Goal: Task Accomplishment & Management: Manage account settings

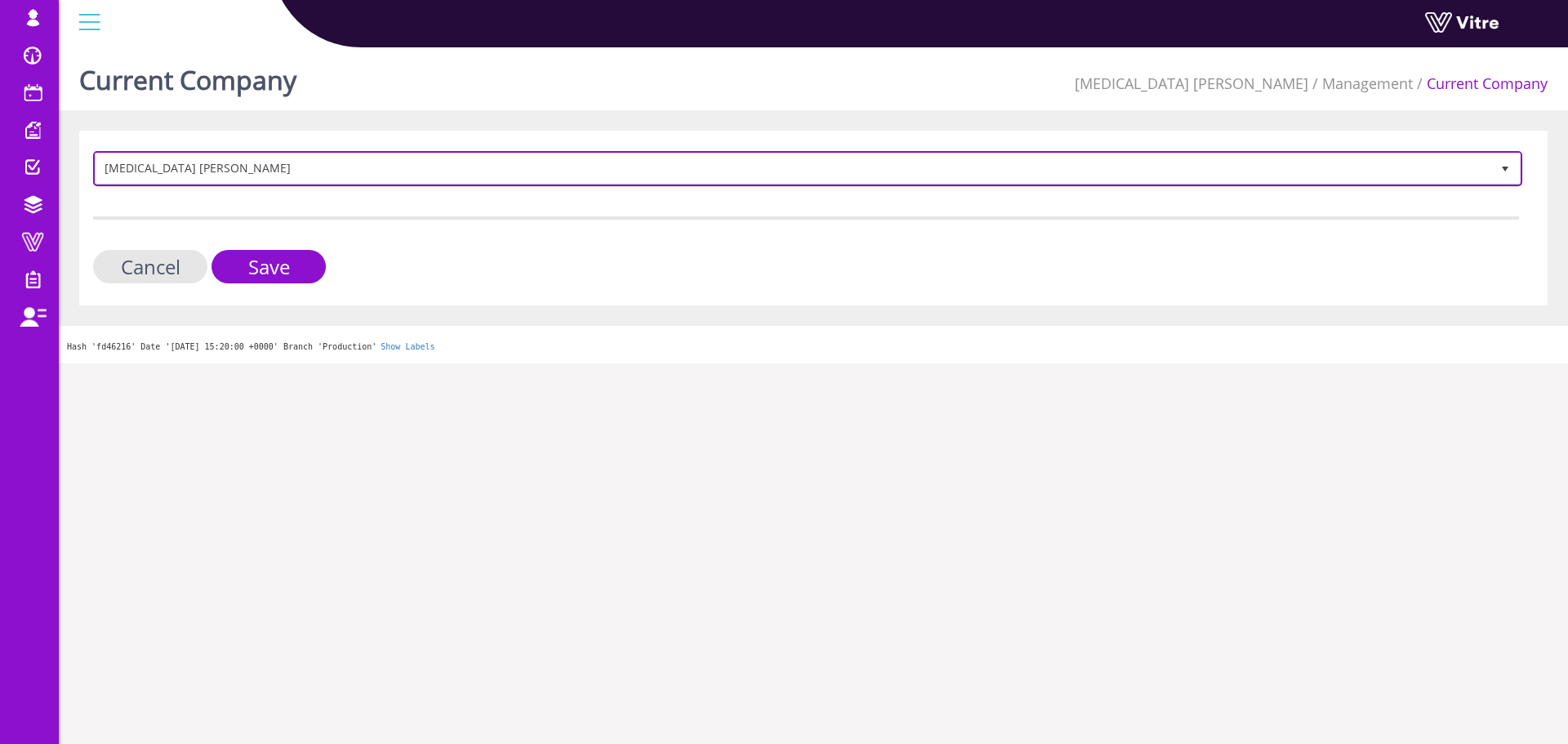
click at [195, 163] on span "[MEDICAL_DATA] Aharon" at bounding box center [792, 168] width 1395 height 29
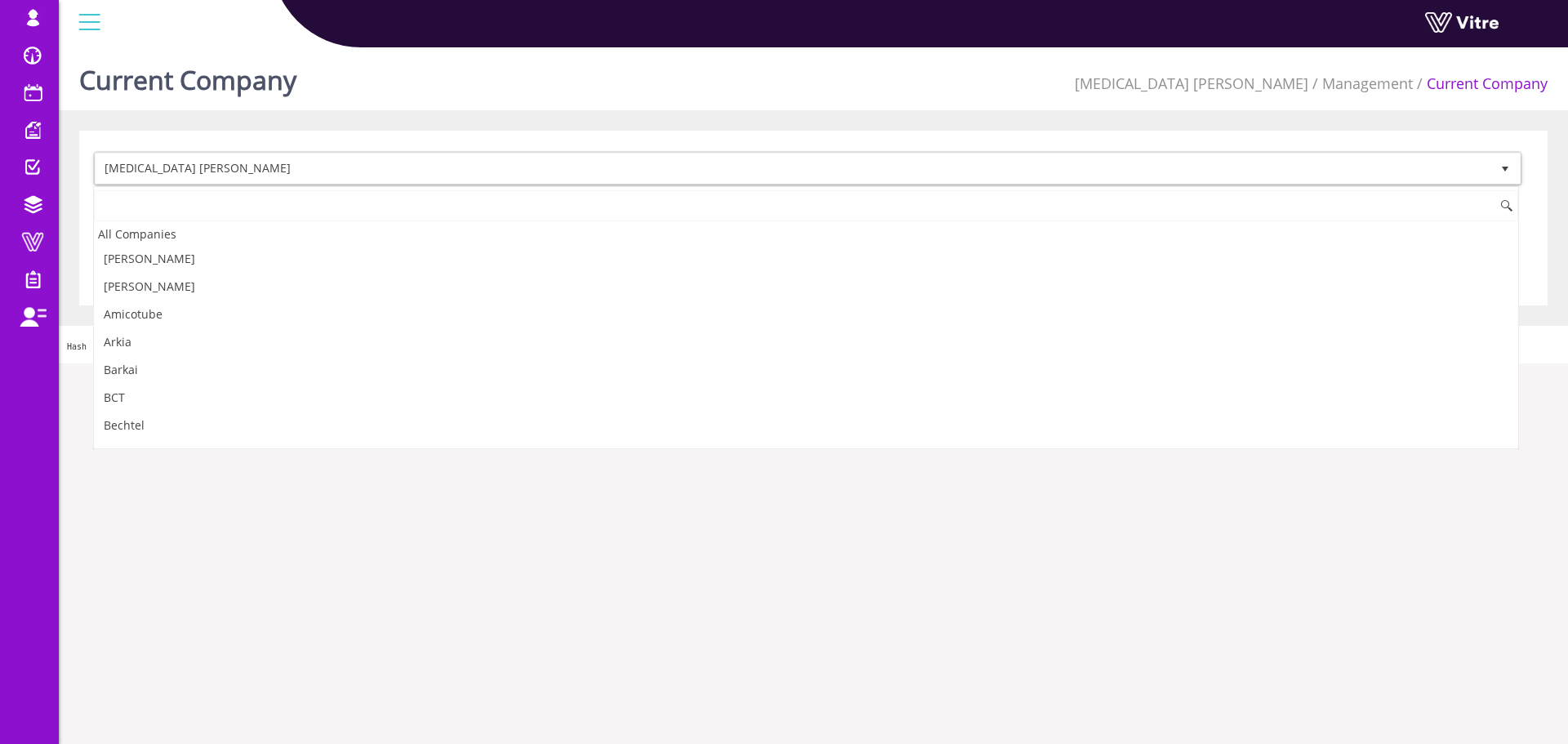
scroll to position [105, 0]
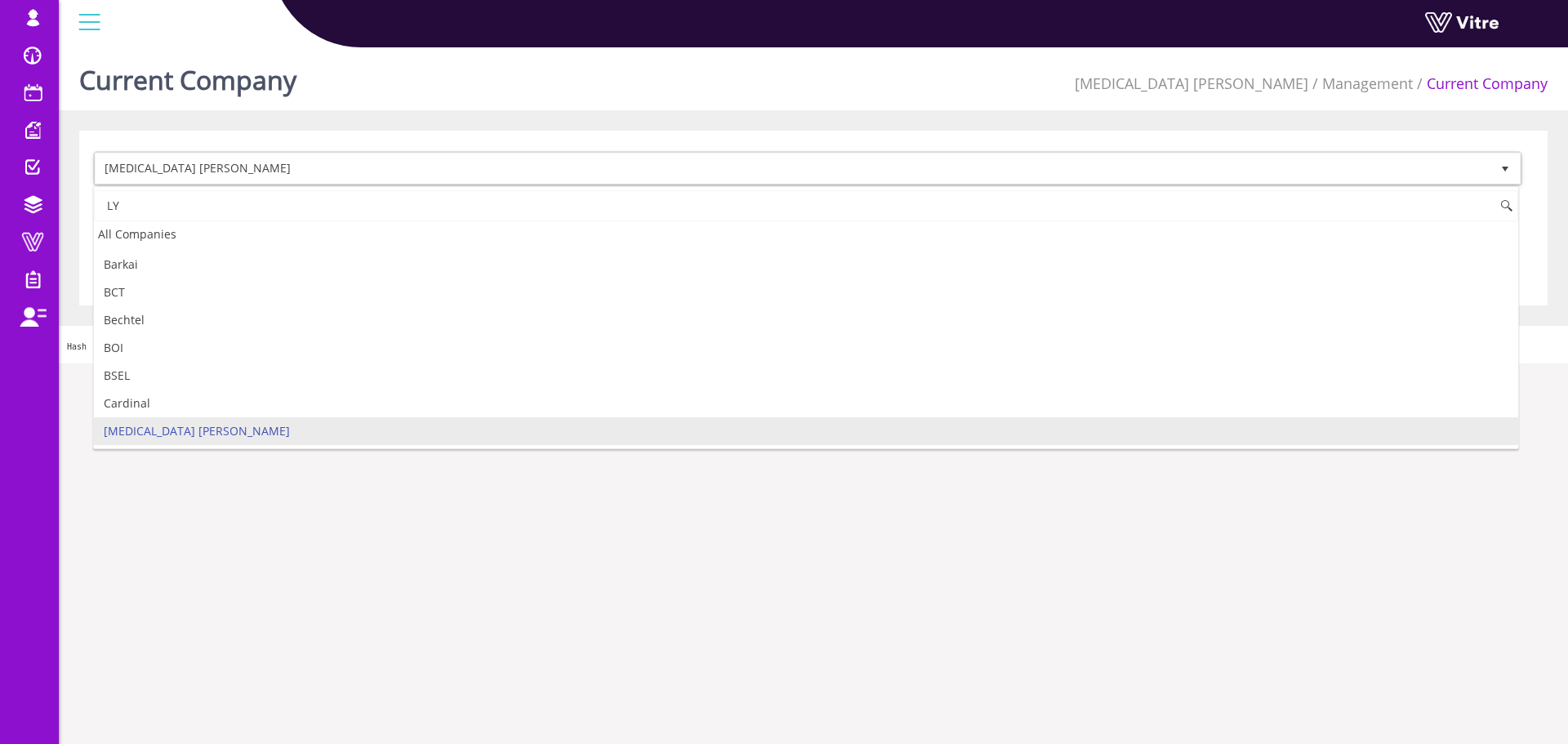
type input "L"
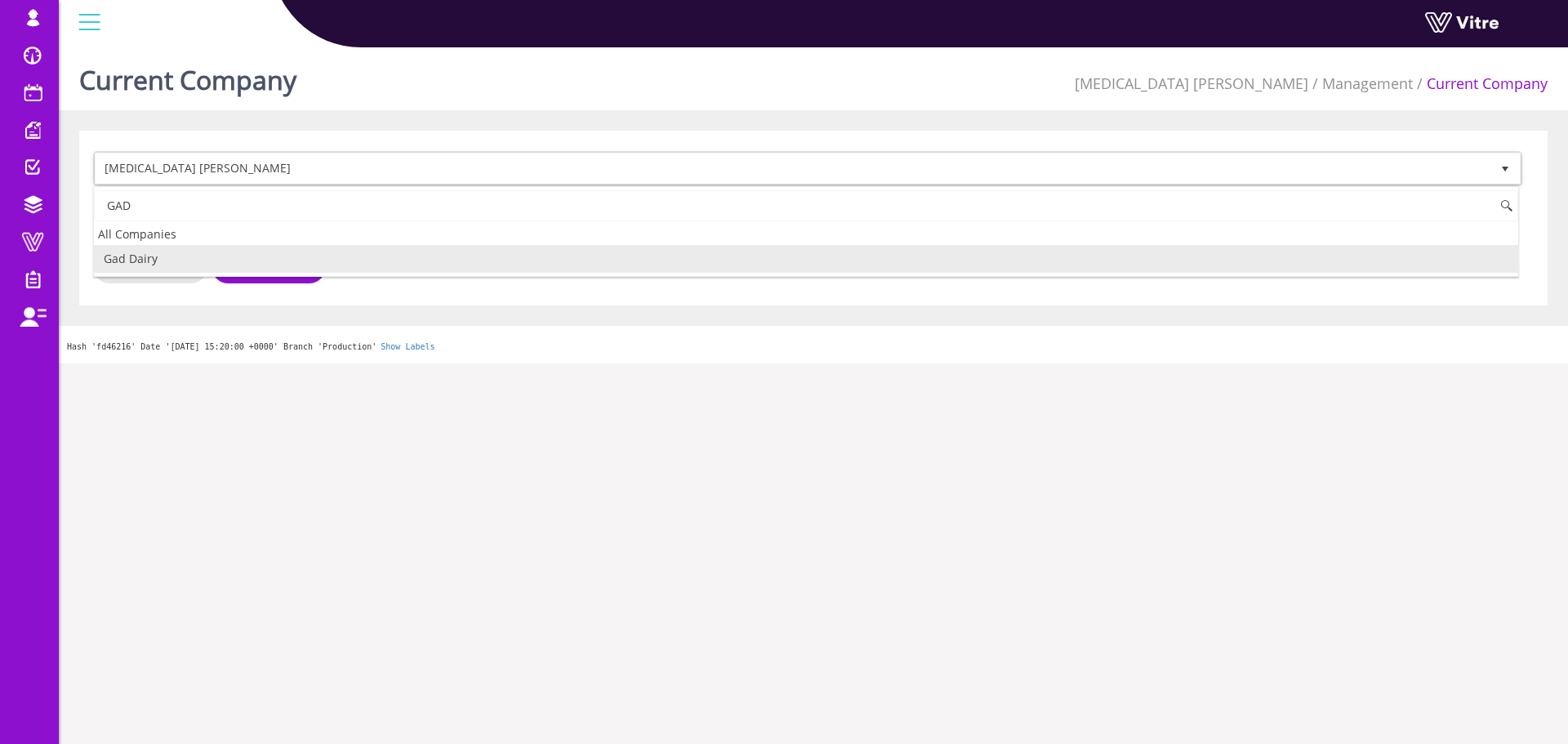
scroll to position [0, 0]
click at [178, 258] on li "Gad Dairy" at bounding box center [806, 259] width 1424 height 27
type input "GAD"
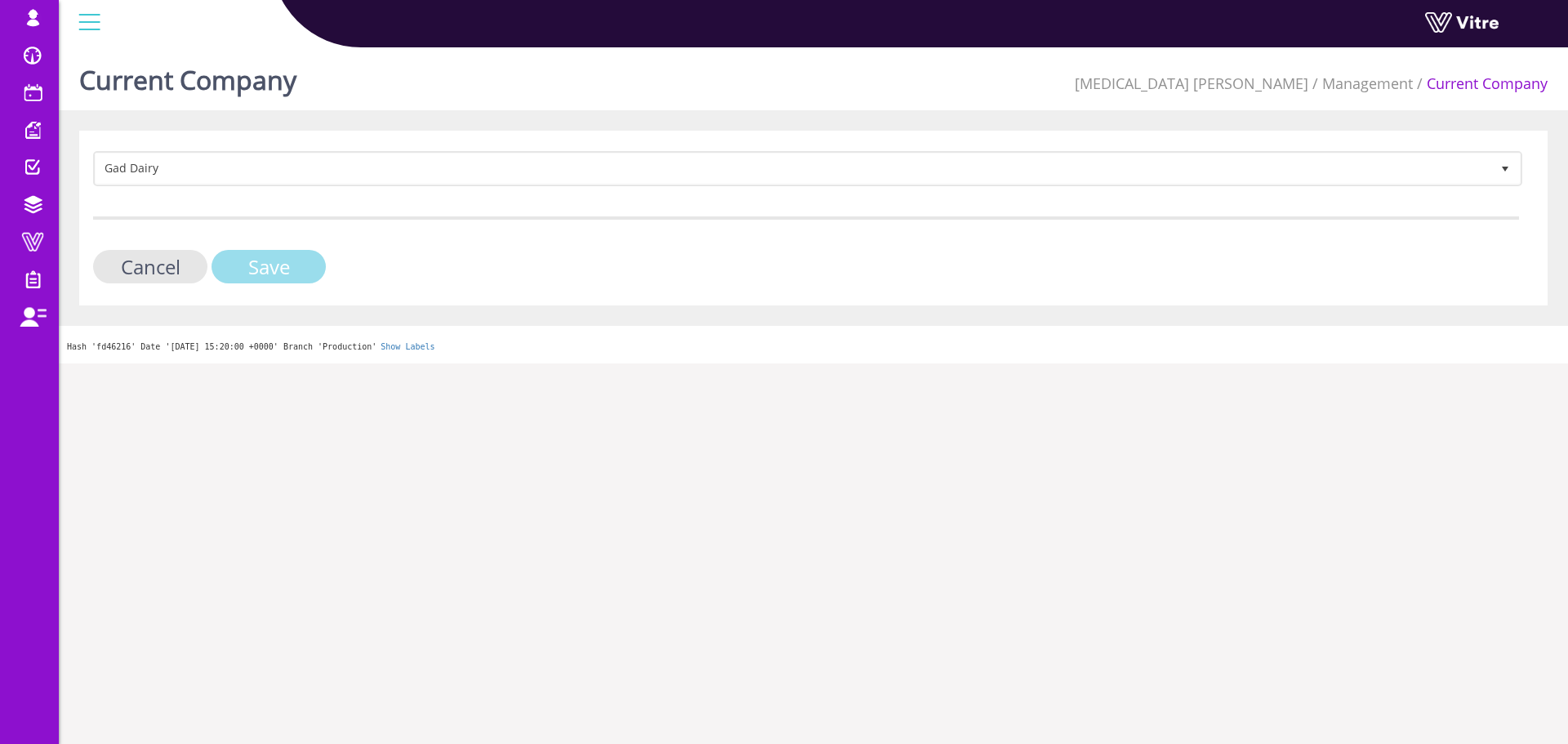
click at [289, 271] on input "Save" at bounding box center [268, 266] width 114 height 33
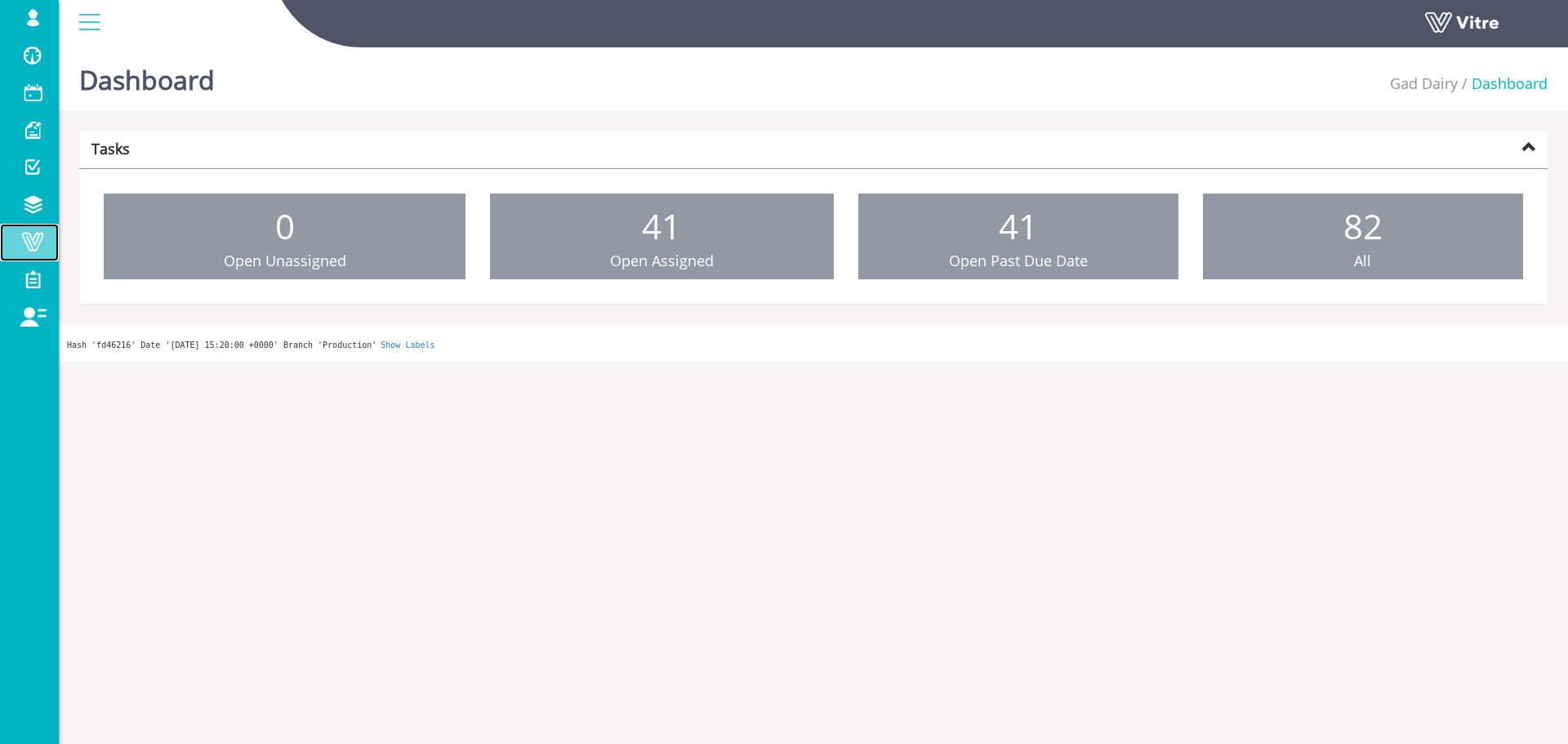
click at [33, 236] on span at bounding box center [33, 241] width 41 height 20
